Goal: Browse casually

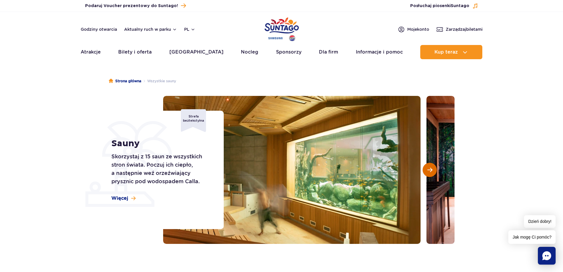
click at [429, 171] on span "Następny slajd" at bounding box center [429, 169] width 5 height 5
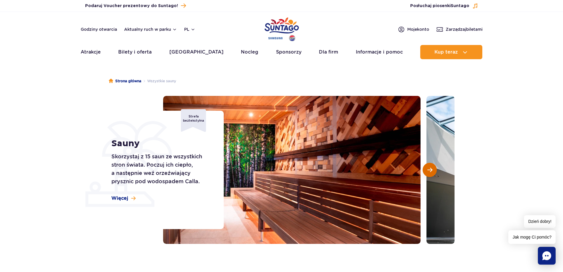
click at [429, 171] on span "Następny slajd" at bounding box center [429, 169] width 5 height 5
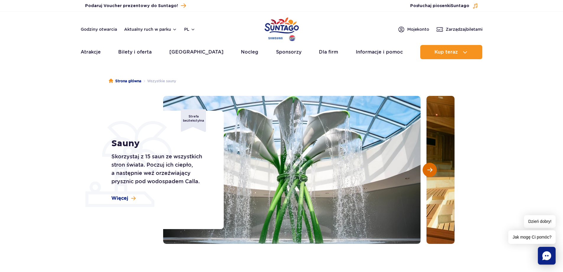
click at [429, 171] on span "Następny slajd" at bounding box center [429, 169] width 5 height 5
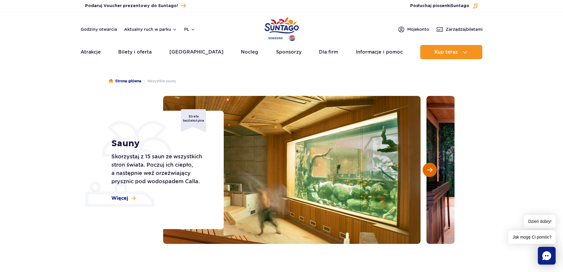
click at [429, 171] on span "Następny slajd" at bounding box center [429, 169] width 5 height 5
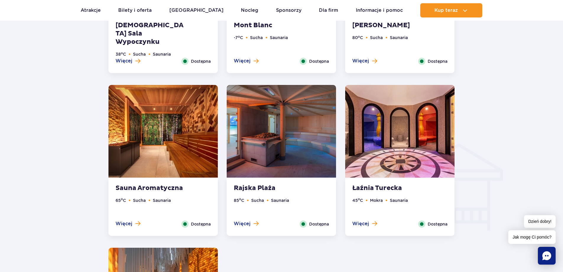
scroll to position [591, 0]
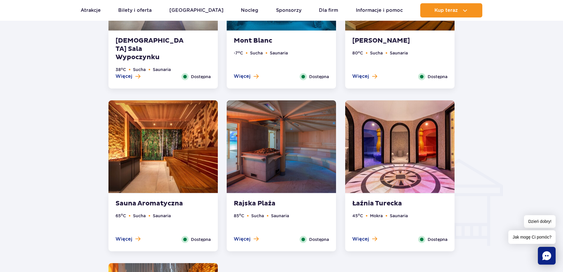
click at [376, 165] on img at bounding box center [399, 146] width 109 height 92
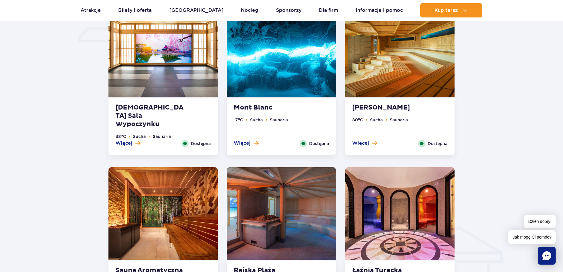
scroll to position [426, 0]
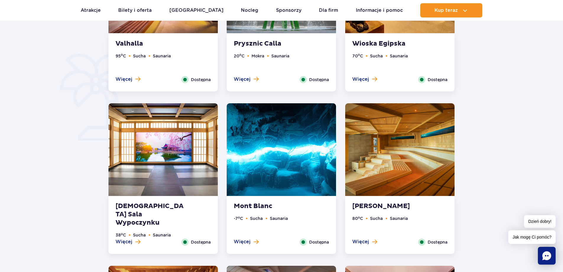
click at [393, 145] on img at bounding box center [399, 149] width 109 height 92
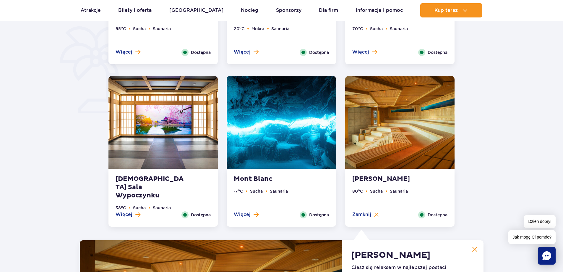
scroll to position [362, 0]
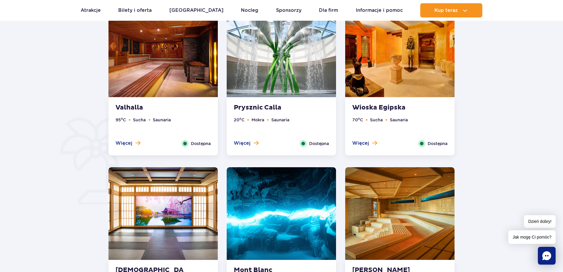
click at [391, 71] on img at bounding box center [399, 50] width 109 height 92
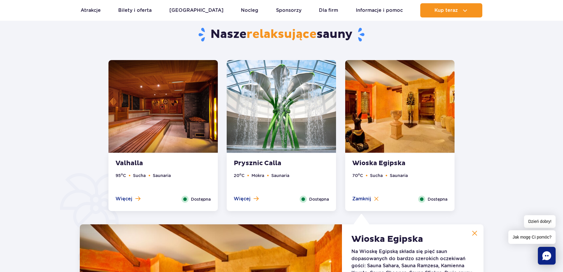
scroll to position [298, 0]
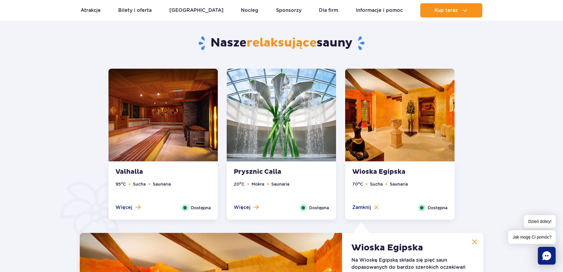
click at [290, 107] on img at bounding box center [281, 115] width 109 height 92
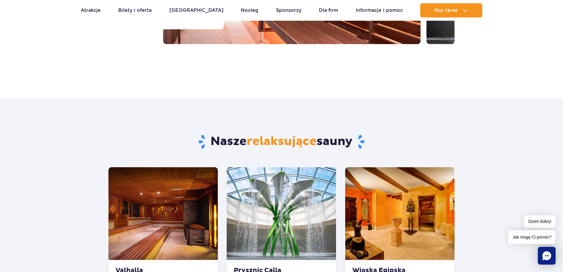
click at [156, 184] on img at bounding box center [162, 213] width 109 height 92
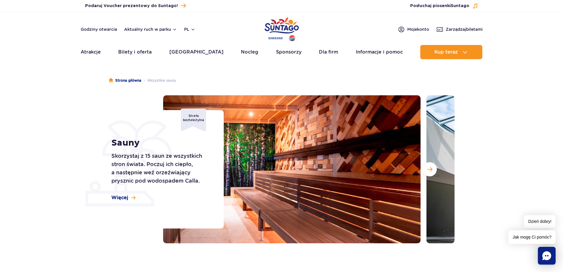
scroll to position [0, 0]
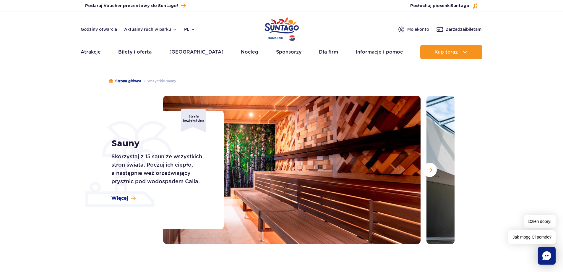
click at [264, 36] on header "Godziny otwarcia Aktualny ruch w parku pl PL EN UA Moje konto Zarządzaj biletam…" at bounding box center [281, 37] width 563 height 51
click at [269, 33] on img "Park of Poland" at bounding box center [281, 29] width 34 height 27
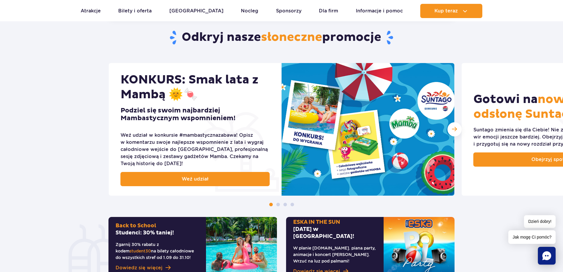
scroll to position [197, 0]
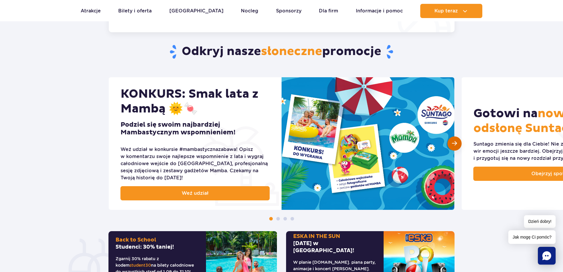
click at [458, 142] on div "Następny slajd" at bounding box center [454, 143] width 14 height 14
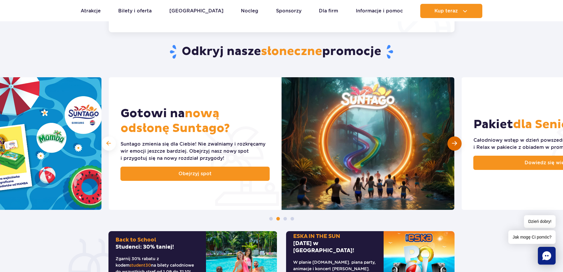
click at [458, 142] on div "Następny slajd" at bounding box center [454, 143] width 14 height 14
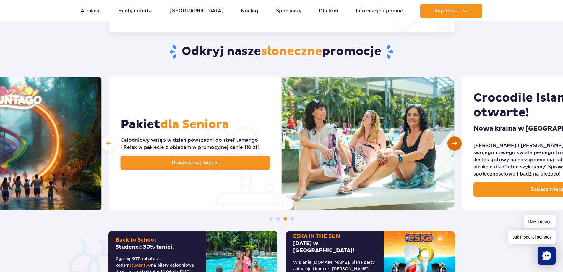
click at [458, 142] on div "Następny slajd" at bounding box center [454, 143] width 14 height 14
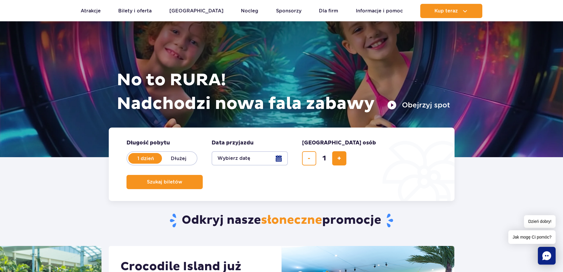
scroll to position [0, 0]
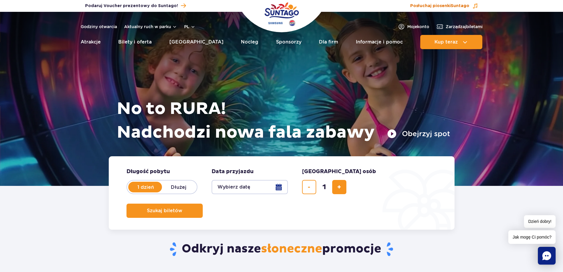
click at [417, 5] on span "Posłuchaj piosenki Suntago" at bounding box center [439, 6] width 59 height 6
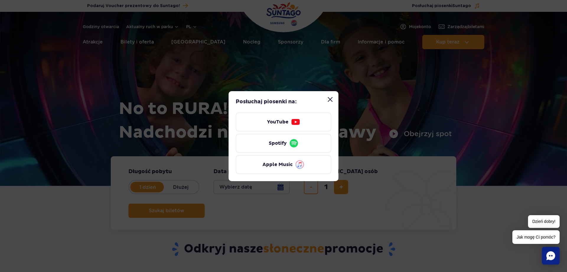
click at [331, 100] on button "Zamknij modal “Posłuchaj piosenki Suntago”" at bounding box center [330, 99] width 12 height 12
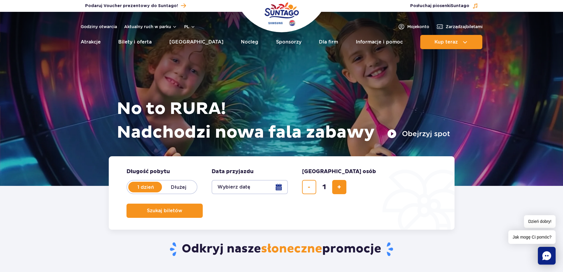
click at [276, 7] on img "Park of Poland" at bounding box center [281, 14] width 34 height 27
